Goal: Find specific page/section: Find specific page/section

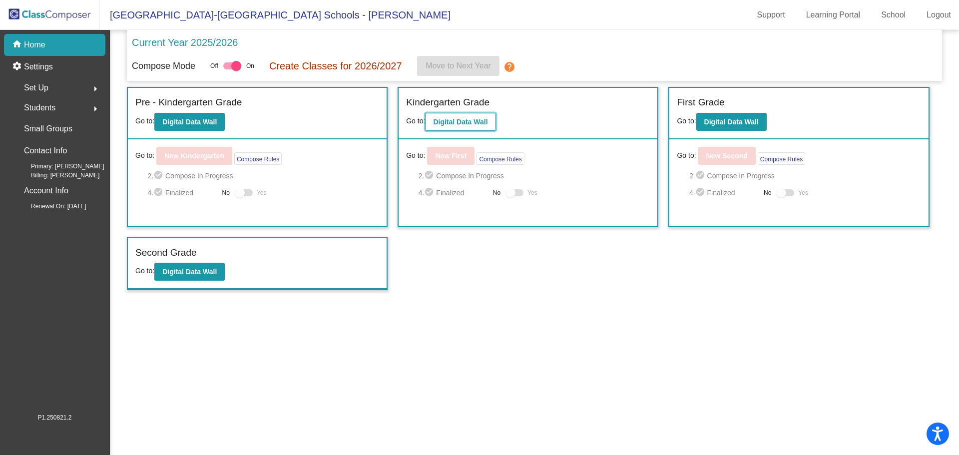
click at [468, 123] on b "Digital Data Wall" at bounding box center [460, 122] width 54 height 8
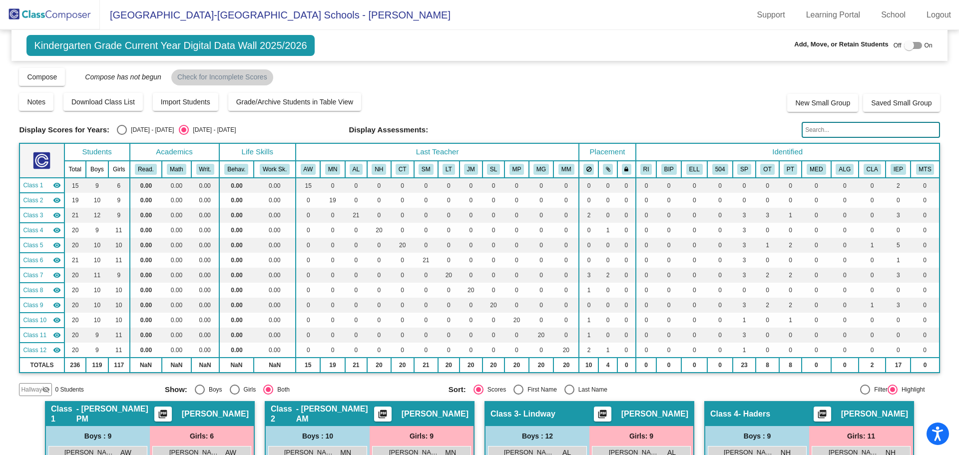
click at [815, 129] on input "text" at bounding box center [871, 130] width 138 height 16
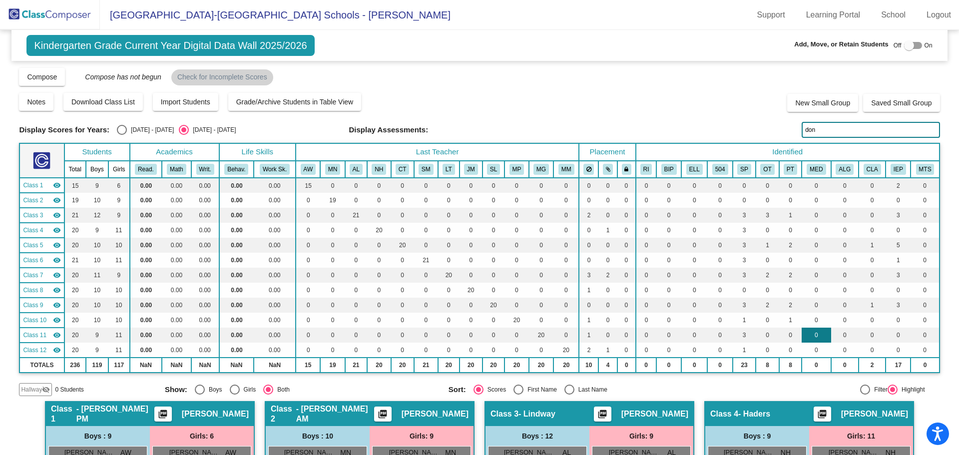
scroll to position [200, 0]
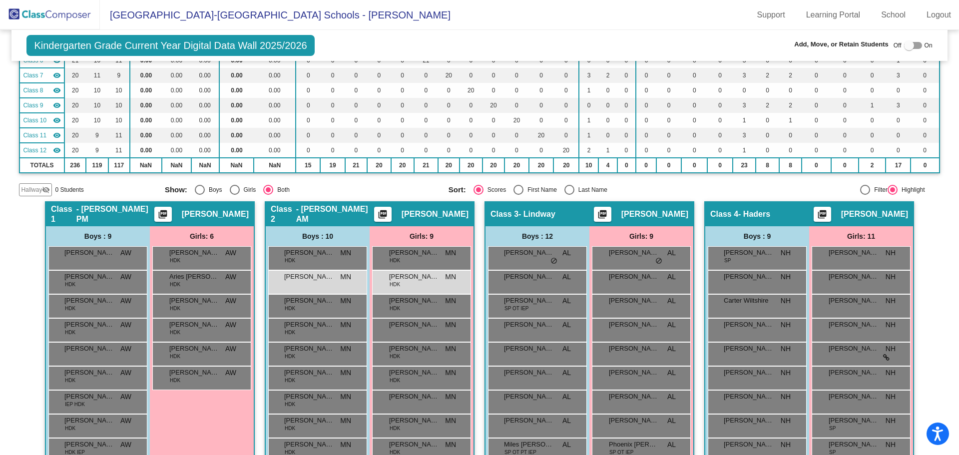
type input "don"
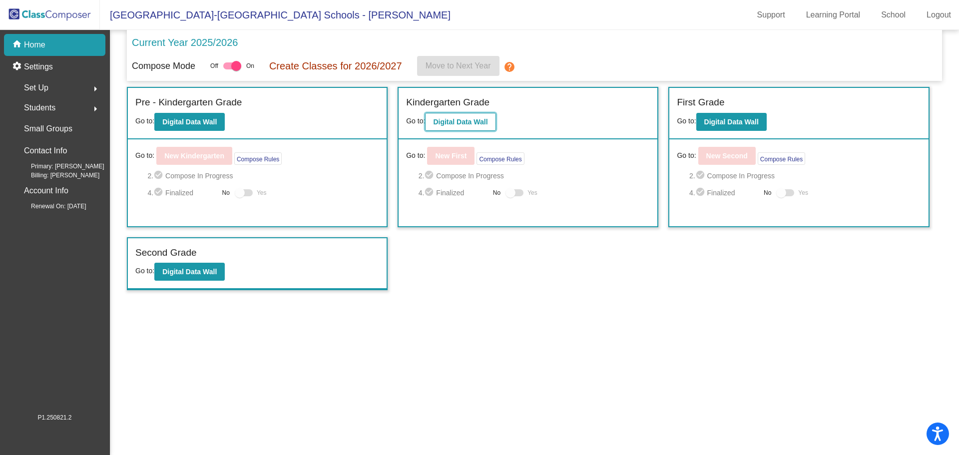
click at [455, 122] on b "Digital Data Wall" at bounding box center [460, 122] width 54 height 8
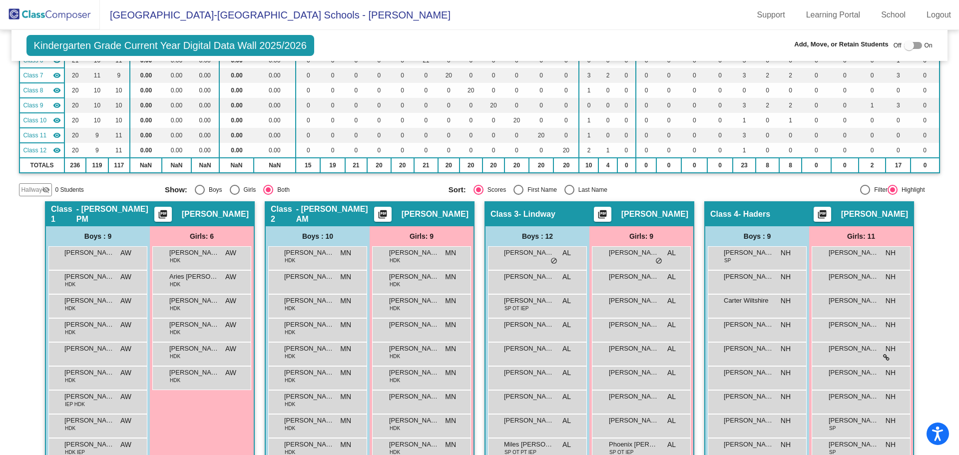
scroll to position [300, 0]
